Goal: Information Seeking & Learning: Find specific fact

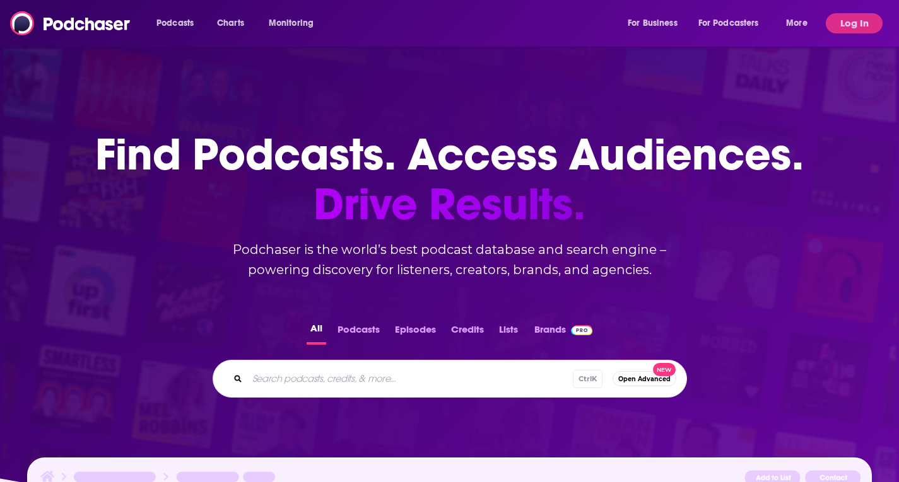
click at [283, 389] on div "Ctrl K Open Advanced New" at bounding box center [450, 379] width 474 height 38
click at [848, 26] on button "Log In" at bounding box center [854, 23] width 57 height 20
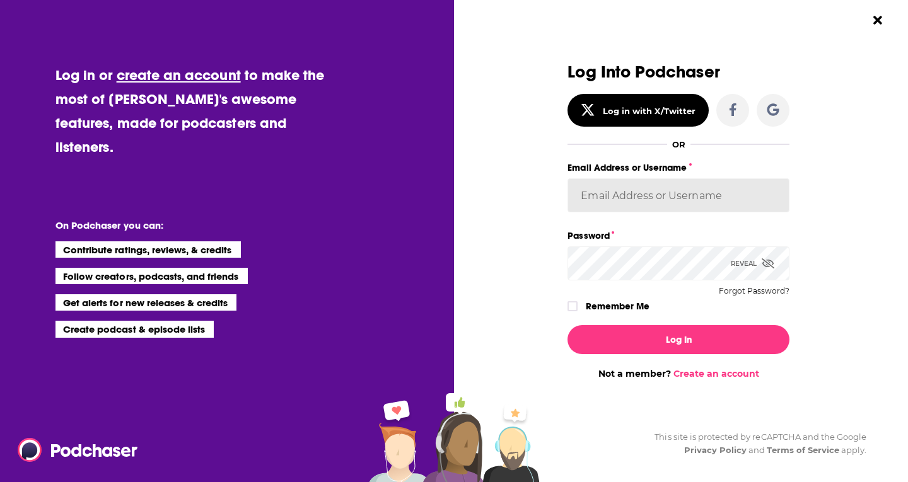
type input "[EMAIL_ADDRESS][DOMAIN_NAME]"
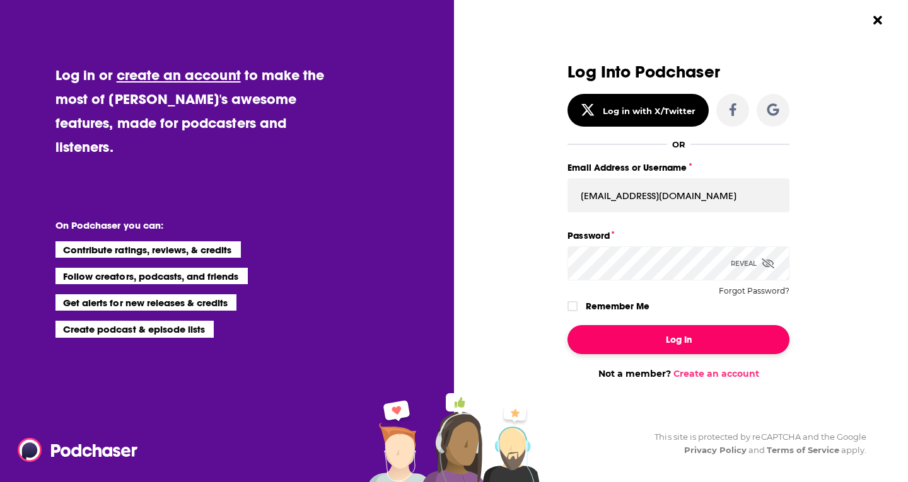
click at [665, 334] on button "Log In" at bounding box center [679, 339] width 222 height 29
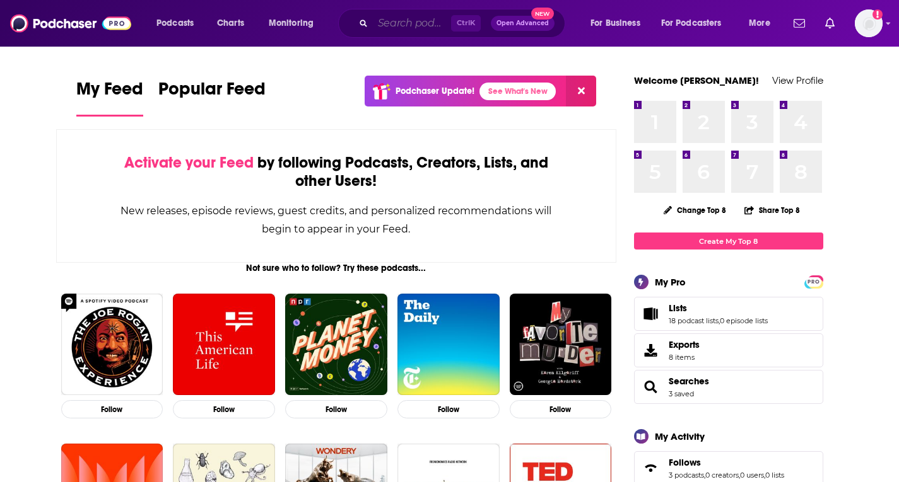
click at [424, 25] on input "Search podcasts, credits, & more..." at bounding box center [412, 23] width 78 height 20
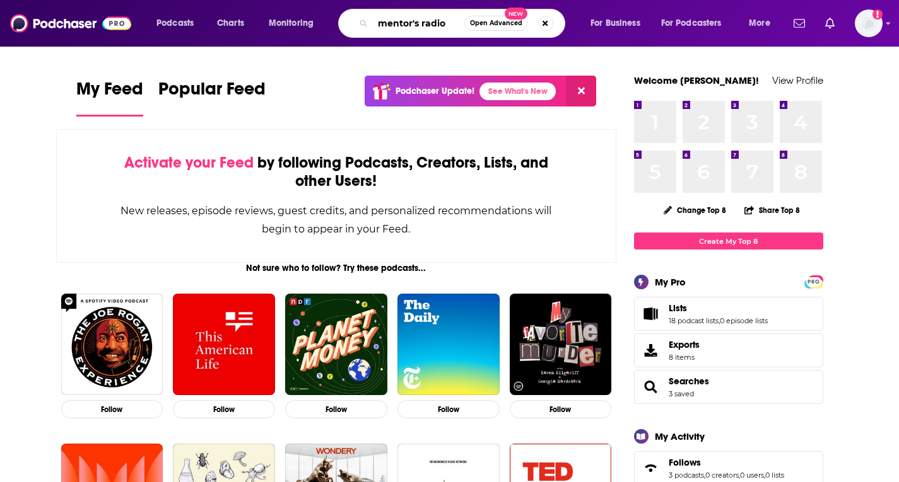
type input "mentor's radio"
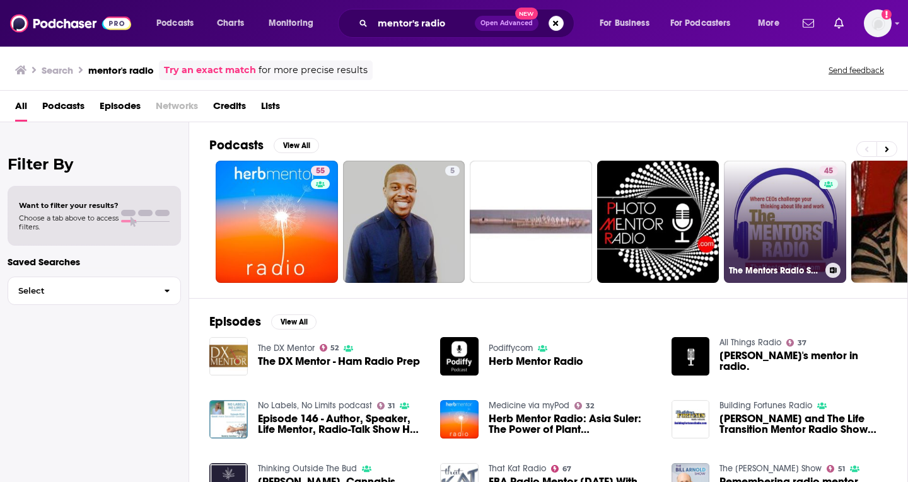
click at [751, 229] on link "45 The Mentors Radio Show" at bounding box center [785, 222] width 122 height 122
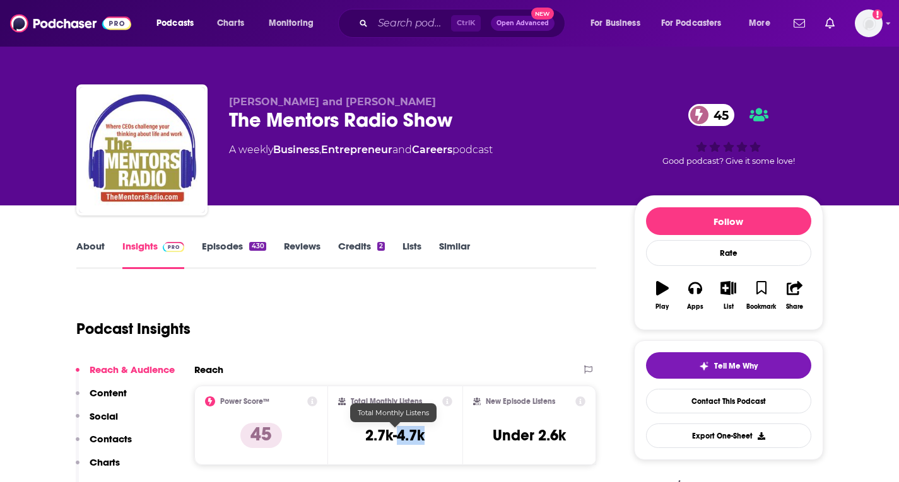
drag, startPoint x: 430, startPoint y: 440, endPoint x: 399, endPoint y: 437, distance: 31.1
click at [399, 437] on div "Total Monthly Listens 2.7k-4.7k" at bounding box center [395, 426] width 114 height 58
copy h3 "4.7k"
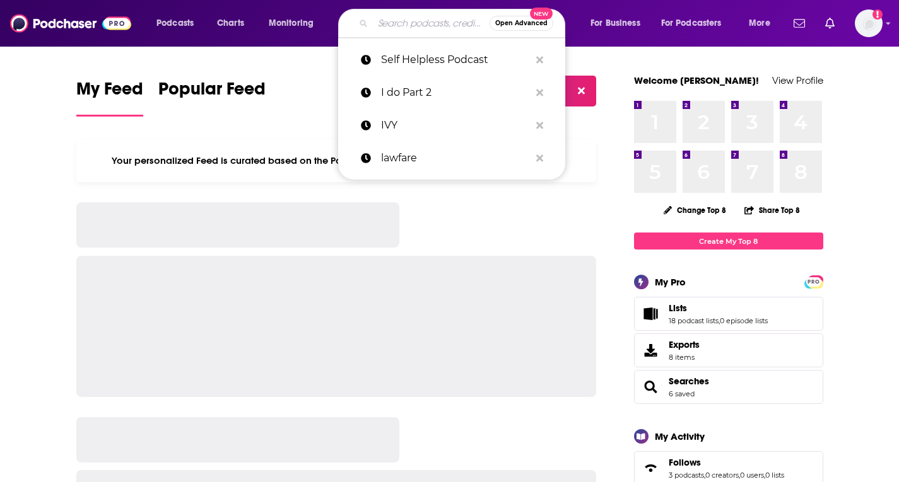
click at [388, 25] on input "Search podcasts, credits, & more..." at bounding box center [431, 23] width 117 height 20
paste input "The Next Big Idea"
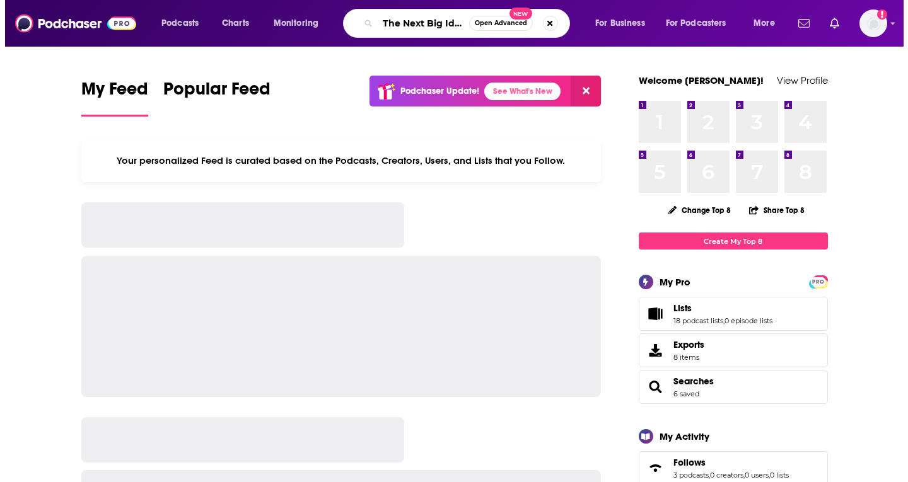
scroll to position [0, 2]
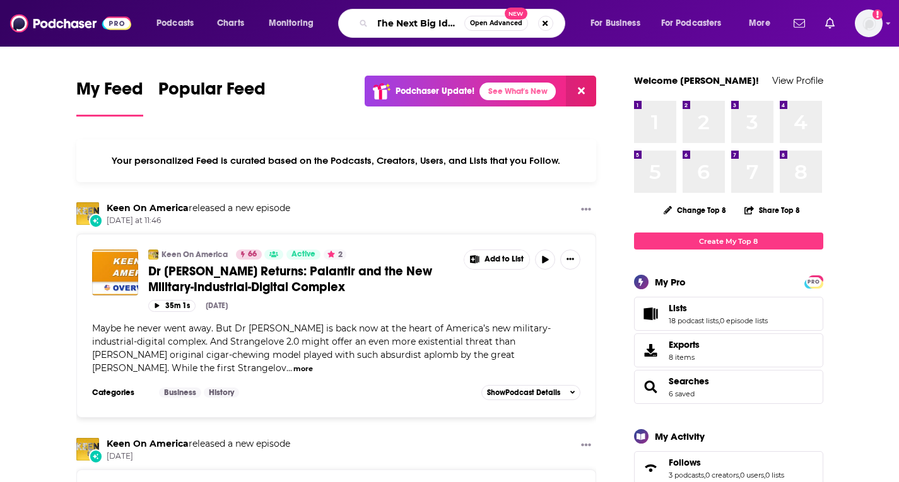
type input "The Next Big Idea"
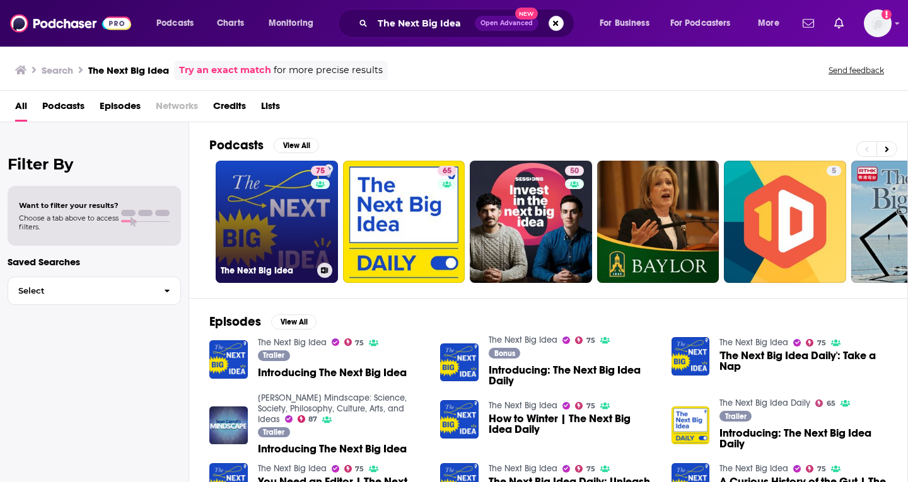
click at [252, 225] on link "75 The Next Big Idea" at bounding box center [277, 222] width 122 height 122
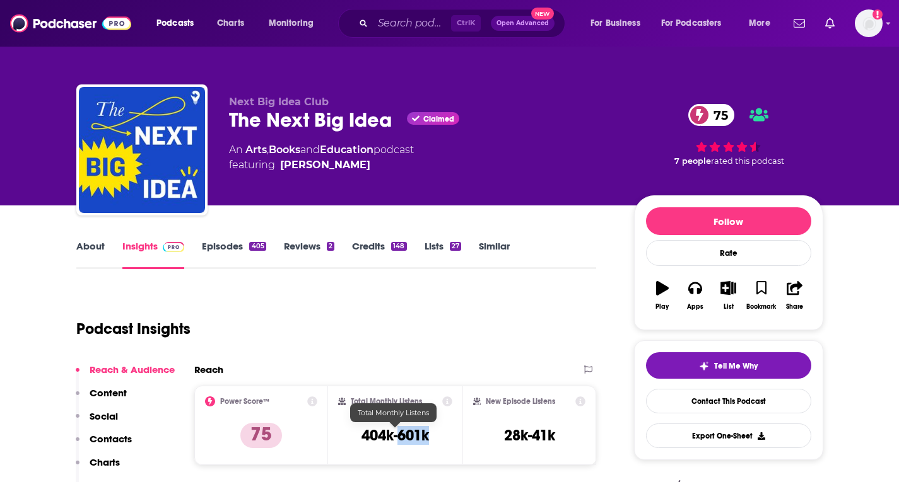
drag, startPoint x: 428, startPoint y: 437, endPoint x: 399, endPoint y: 437, distance: 29.0
click at [399, 437] on h3 "404k-601k" at bounding box center [394, 435] width 67 height 19
copy h3 "601k"
